Goal: Information Seeking & Learning: Compare options

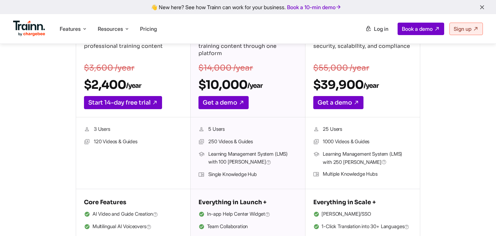
scroll to position [144, 0]
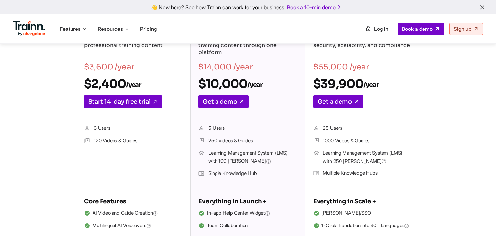
drag, startPoint x: 209, startPoint y: 173, endPoint x: 276, endPoint y: 173, distance: 66.6
click at [276, 173] on li "Single Knowledge Hub" at bounding box center [247, 174] width 98 height 9
click at [248, 174] on li "Single Knowledge Hub" at bounding box center [247, 174] width 98 height 9
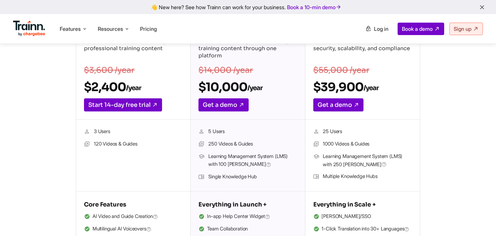
scroll to position [158, 0]
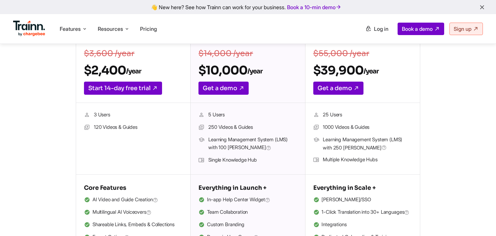
drag, startPoint x: 208, startPoint y: 114, endPoint x: 225, endPoint y: 115, distance: 17.4
click at [225, 115] on li "5 Users" at bounding box center [247, 115] width 98 height 9
click at [213, 116] on li "5 Users" at bounding box center [247, 115] width 98 height 9
drag, startPoint x: 208, startPoint y: 127, endPoint x: 256, endPoint y: 131, distance: 48.0
click at [256, 131] on li "250 Videos & Guides" at bounding box center [247, 127] width 98 height 9
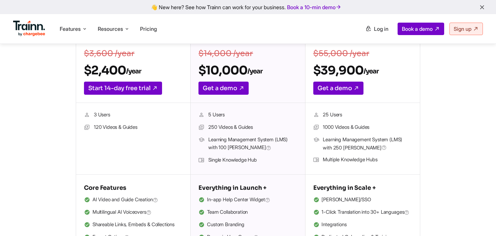
click at [245, 127] on li "250 Videos & Guides" at bounding box center [247, 127] width 98 height 9
drag, startPoint x: 209, startPoint y: 160, endPoint x: 260, endPoint y: 160, distance: 51.2
click at [260, 160] on li "Single Knowledge Hub" at bounding box center [247, 160] width 98 height 9
click at [236, 161] on li "Single Knowledge Hub" at bounding box center [247, 160] width 98 height 9
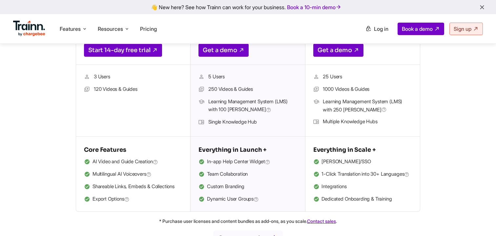
scroll to position [196, 0]
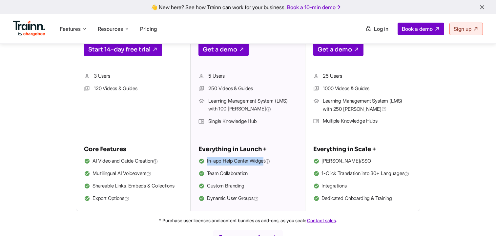
drag, startPoint x: 207, startPoint y: 161, endPoint x: 266, endPoint y: 161, distance: 59.4
click at [266, 161] on li "In-app Help Center Widget" at bounding box center [247, 161] width 98 height 9
click at [248, 162] on span "In-app Help Center Widget" at bounding box center [238, 161] width 63 height 9
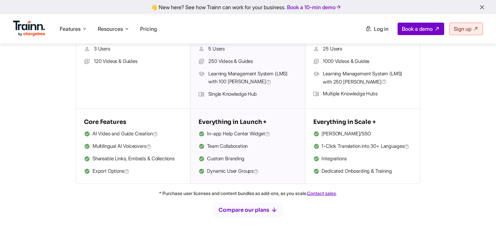
scroll to position [227, 0]
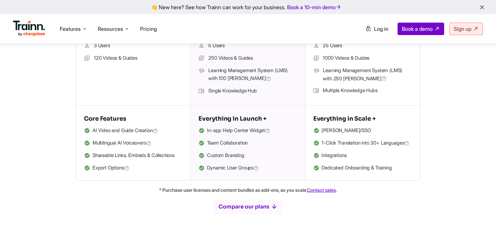
drag, startPoint x: 209, startPoint y: 156, endPoint x: 244, endPoint y: 156, distance: 35.1
click at [214, 156] on li "Custom Branding" at bounding box center [247, 156] width 98 height 9
click at [222, 170] on span "Dynamic User Groups" at bounding box center [233, 168] width 52 height 9
click at [252, 168] on span "Dynamic User Groups" at bounding box center [233, 168] width 52 height 9
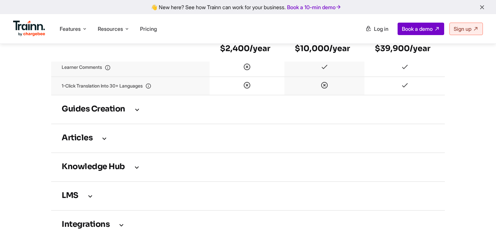
scroll to position [889, 0]
click at [142, 125] on td "Guides creation" at bounding box center [248, 110] width 394 height 29
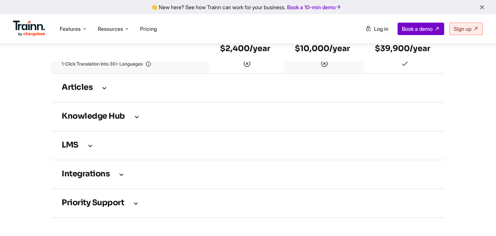
scroll to position [1309, 0]
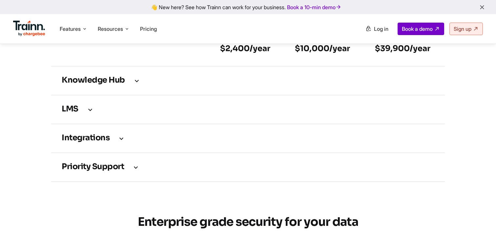
click at [132, 84] on h3 "Knowledge Hub" at bounding box center [248, 80] width 373 height 7
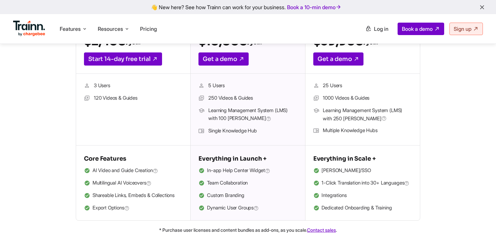
scroll to position [238, 0]
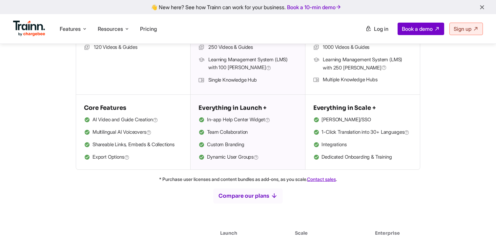
click at [321, 133] on li "1-Click Translation into 30+ Languages" at bounding box center [362, 132] width 99 height 9
click at [331, 132] on span "1-Click Translation into 30+ Languages" at bounding box center [365, 132] width 88 height 9
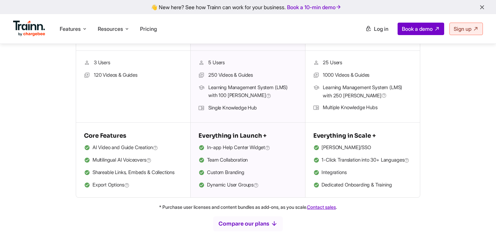
scroll to position [211, 0]
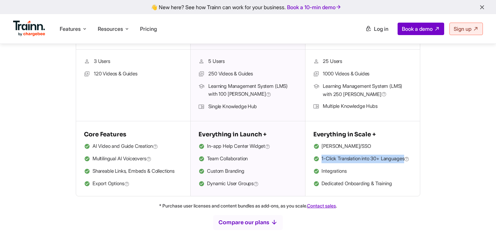
drag, startPoint x: 321, startPoint y: 158, endPoint x: 423, endPoint y: 158, distance: 101.7
click at [423, 158] on div "Launch For teams focused on creating professional training content $3,600 /year…" at bounding box center [247, 70] width 417 height 253
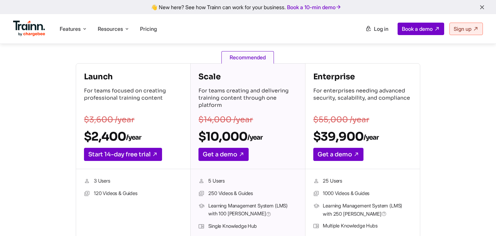
scroll to position [148, 0]
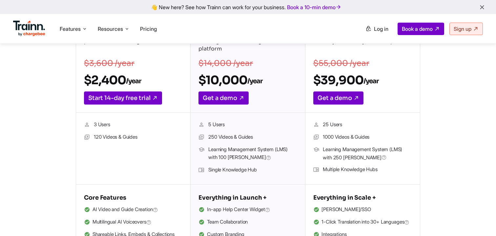
click at [119, 154] on ul "3 Users 120 Videos & Guides" at bounding box center [133, 149] width 98 height 56
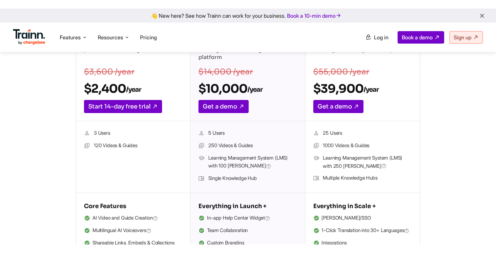
scroll to position [146, 0]
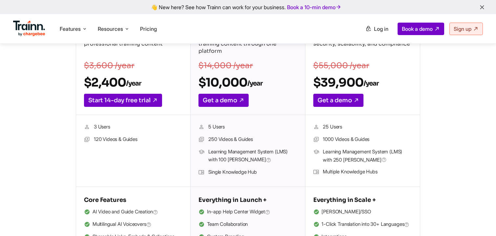
click at [86, 82] on h2 "$2,400 /year" at bounding box center [133, 82] width 98 height 15
drag, startPoint x: 84, startPoint y: 81, endPoint x: 147, endPoint y: 81, distance: 62.6
click at [147, 81] on h2 "$2,400 /year" at bounding box center [133, 82] width 98 height 15
drag, startPoint x: 93, startPoint y: 140, endPoint x: 153, endPoint y: 141, distance: 59.1
click at [153, 141] on li "120 Videos & Guides" at bounding box center [133, 139] width 98 height 9
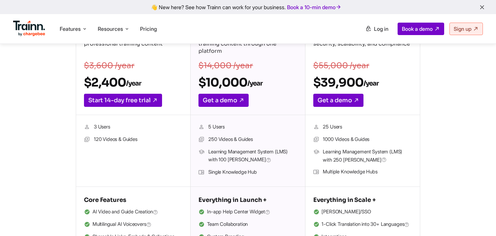
click at [129, 139] on li "120 Videos & Guides" at bounding box center [133, 139] width 98 height 9
drag, startPoint x: 93, startPoint y: 140, endPoint x: 126, endPoint y: 140, distance: 32.5
click at [126, 140] on li "120 Videos & Guides" at bounding box center [133, 139] width 98 height 9
drag, startPoint x: 94, startPoint y: 140, endPoint x: 101, endPoint y: 140, distance: 7.2
click at [101, 140] on li "120 Videos & Guides" at bounding box center [133, 139] width 98 height 9
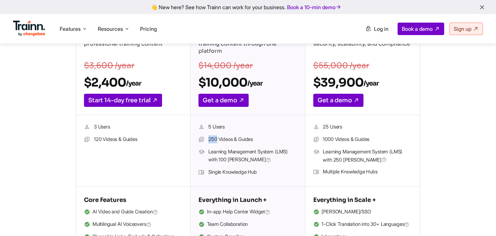
drag, startPoint x: 207, startPoint y: 138, endPoint x: 216, endPoint y: 138, distance: 9.2
click at [216, 138] on li "250 Videos & Guides" at bounding box center [247, 139] width 98 height 9
click at [220, 146] on ul "5 Users 250 Videos & Guides Learning Management System (LMS) with 100 [PERSON_N…" at bounding box center [247, 151] width 98 height 56
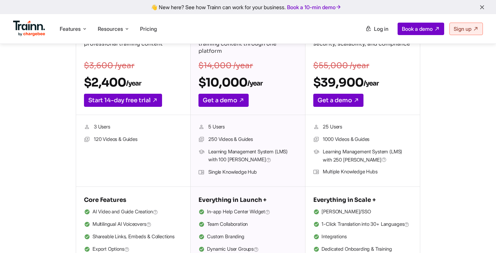
scroll to position [0, 0]
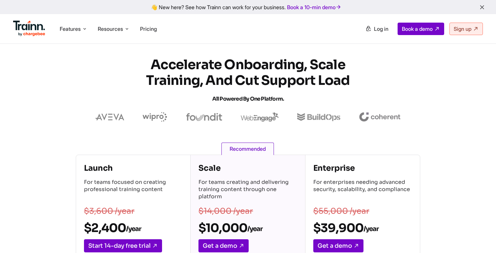
click at [105, 83] on section "Accelerate Onboarding, Scale Training, and Cut Support Load All Powered by One …" at bounding box center [248, 89] width 496 height 65
